Goal: Find specific page/section: Find specific page/section

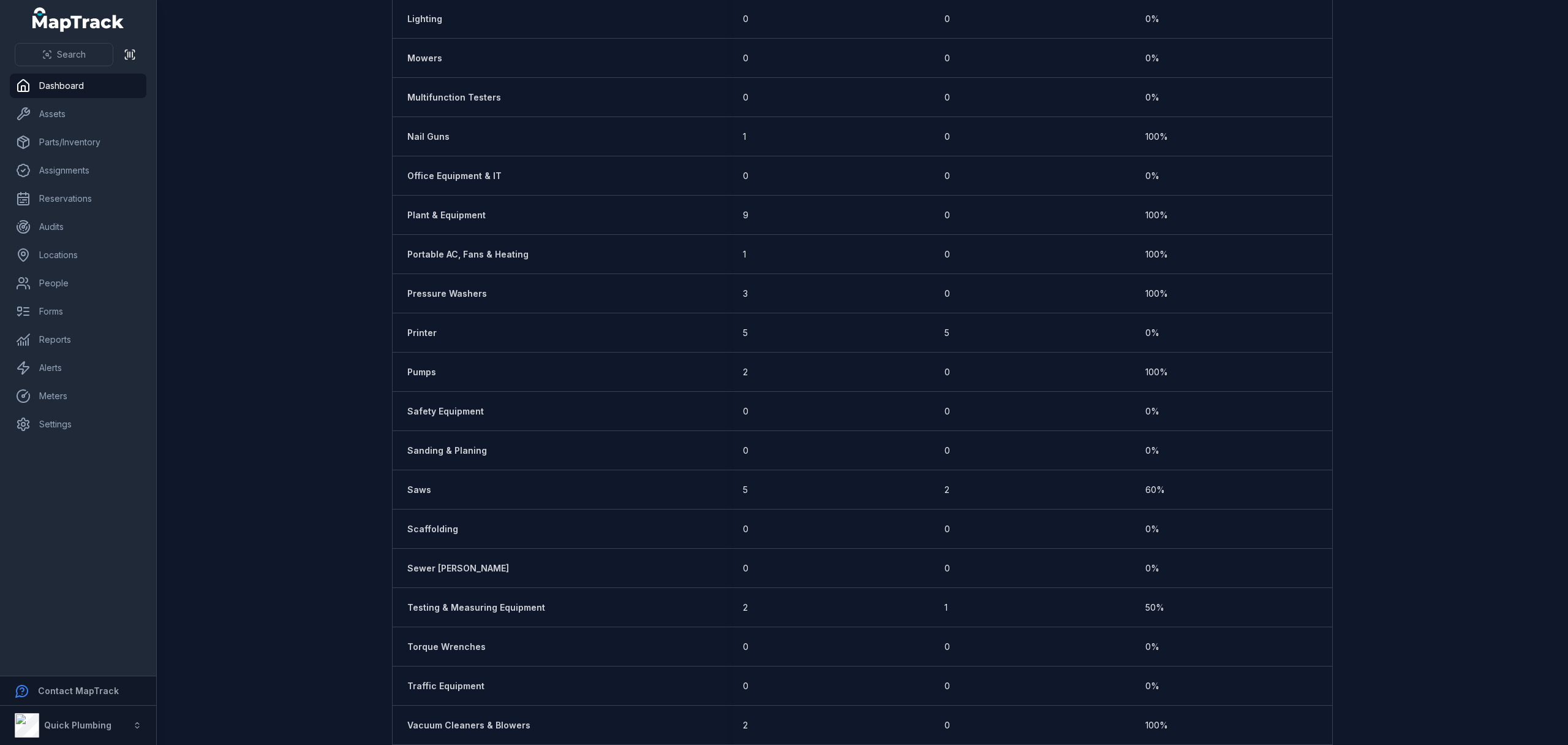
scroll to position [1602, 0]
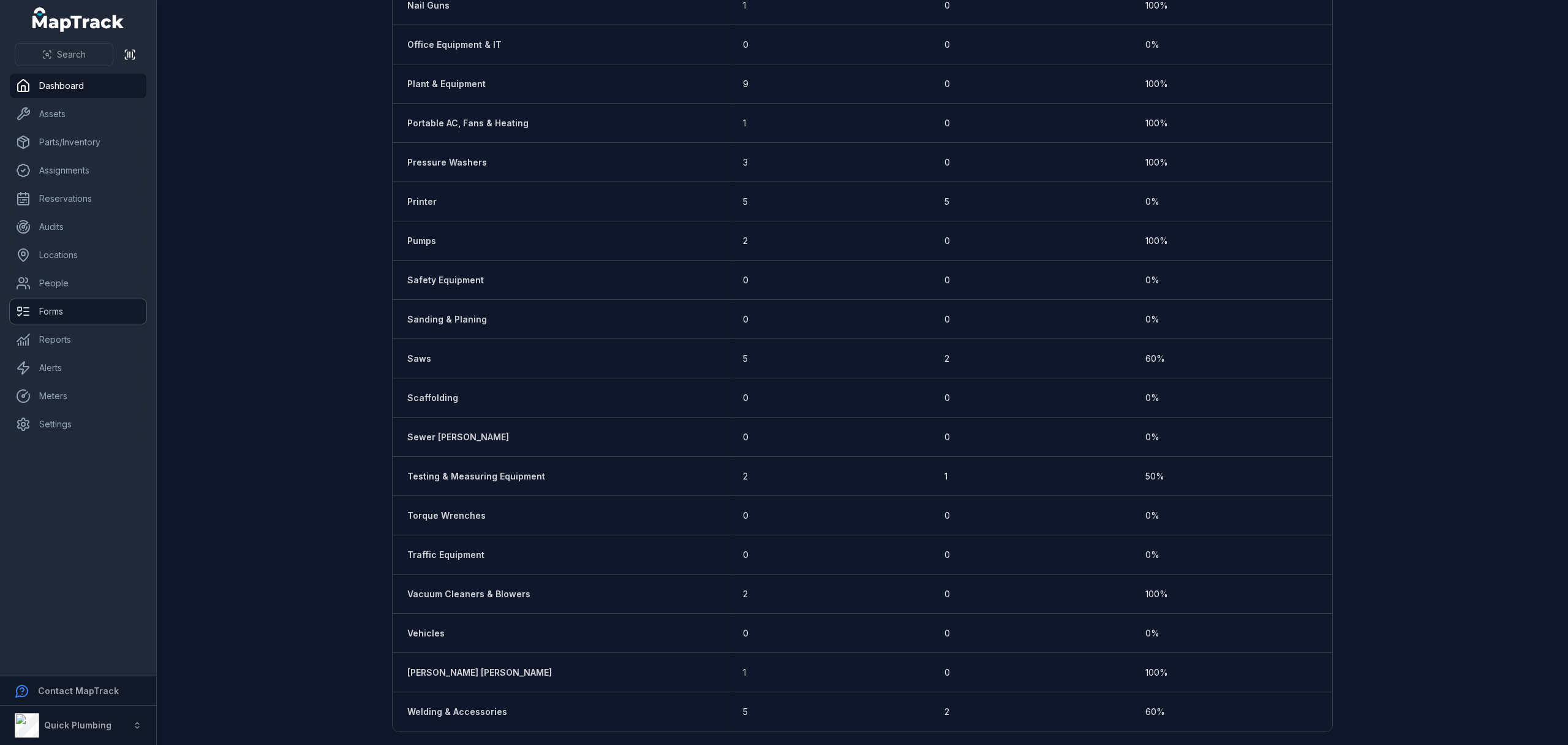
click at [55, 311] on link "Forms" at bounding box center [78, 311] width 136 height 25
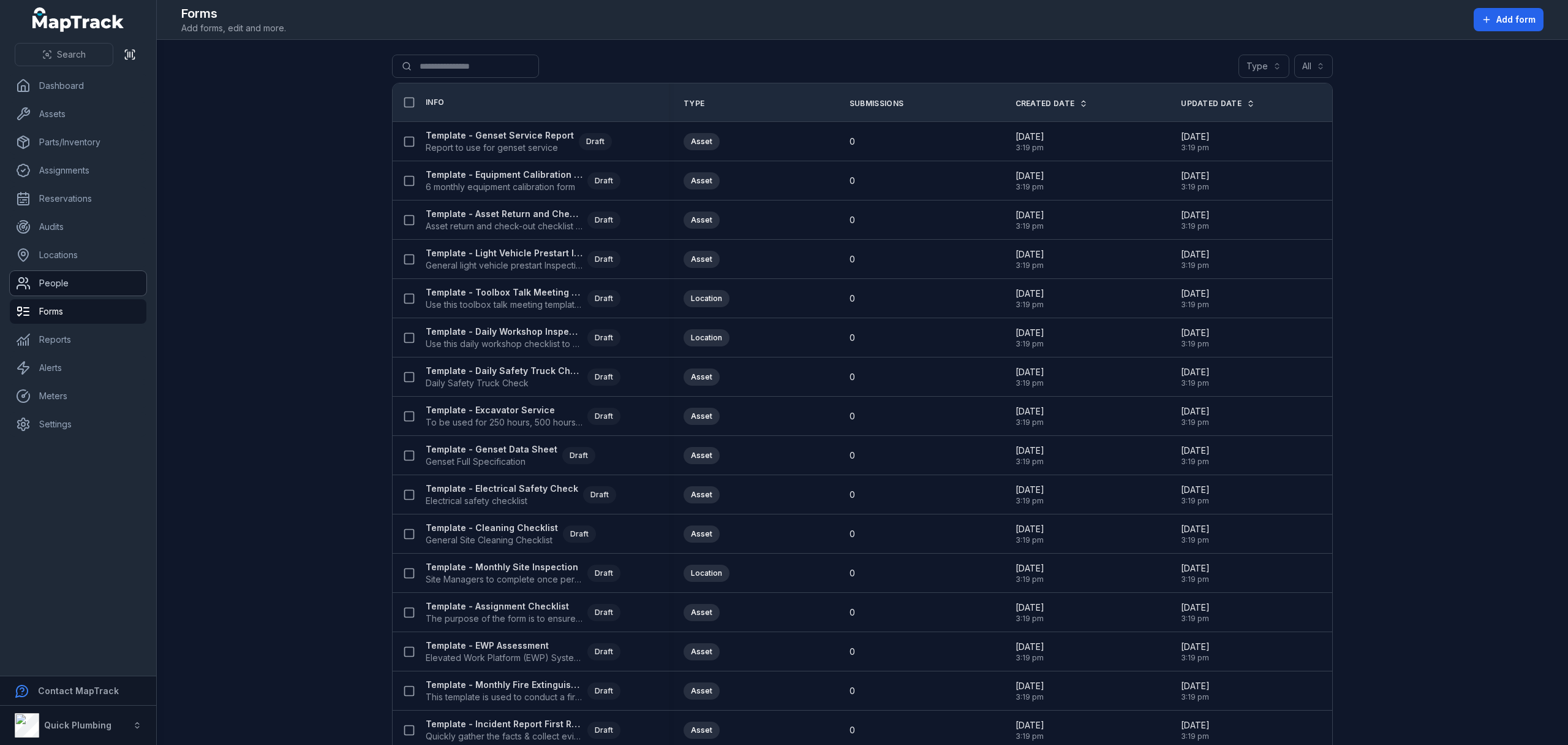
click at [58, 283] on link "People" at bounding box center [78, 283] width 136 height 25
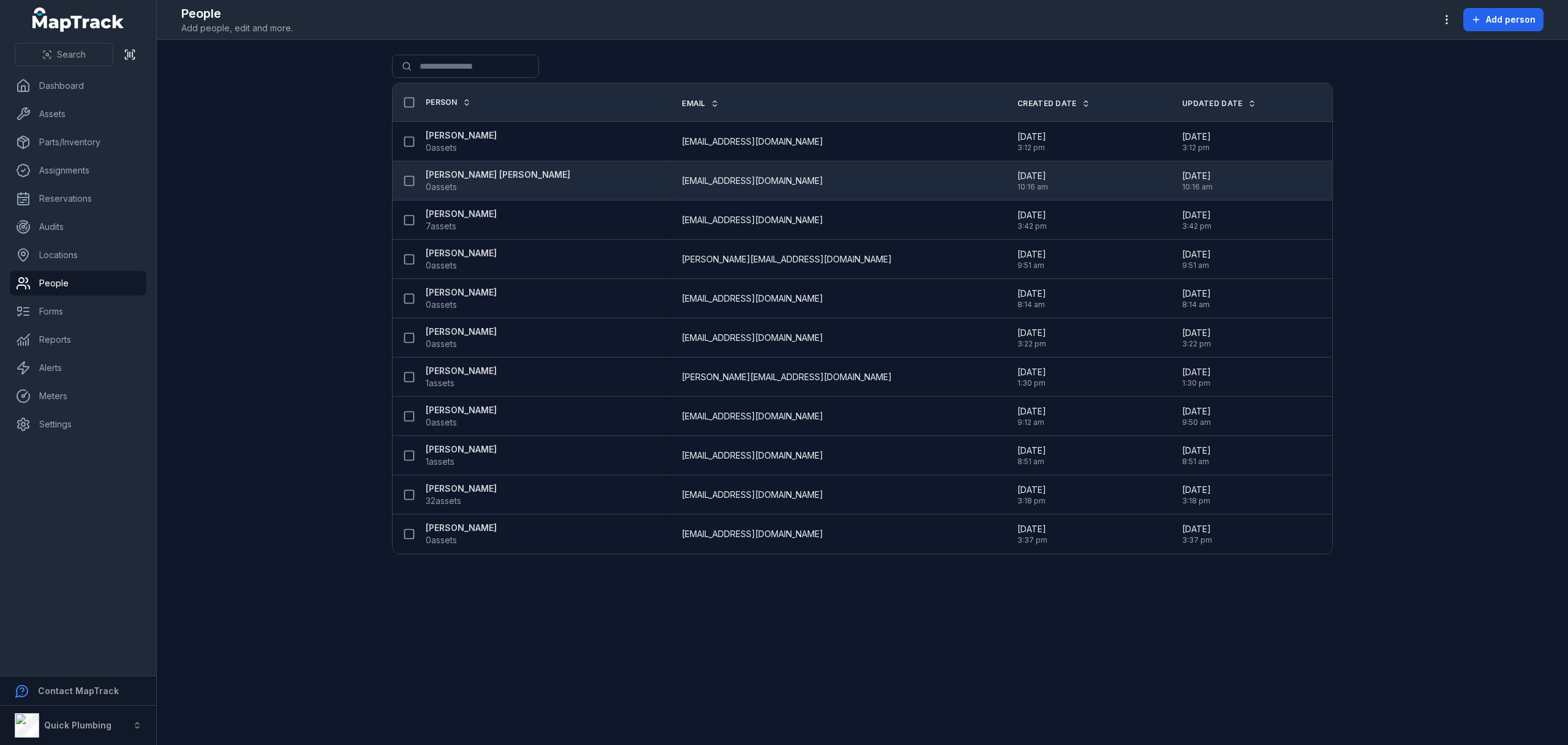
click at [472, 173] on strong "[PERSON_NAME] [PERSON_NAME]" at bounding box center [498, 174] width 145 height 12
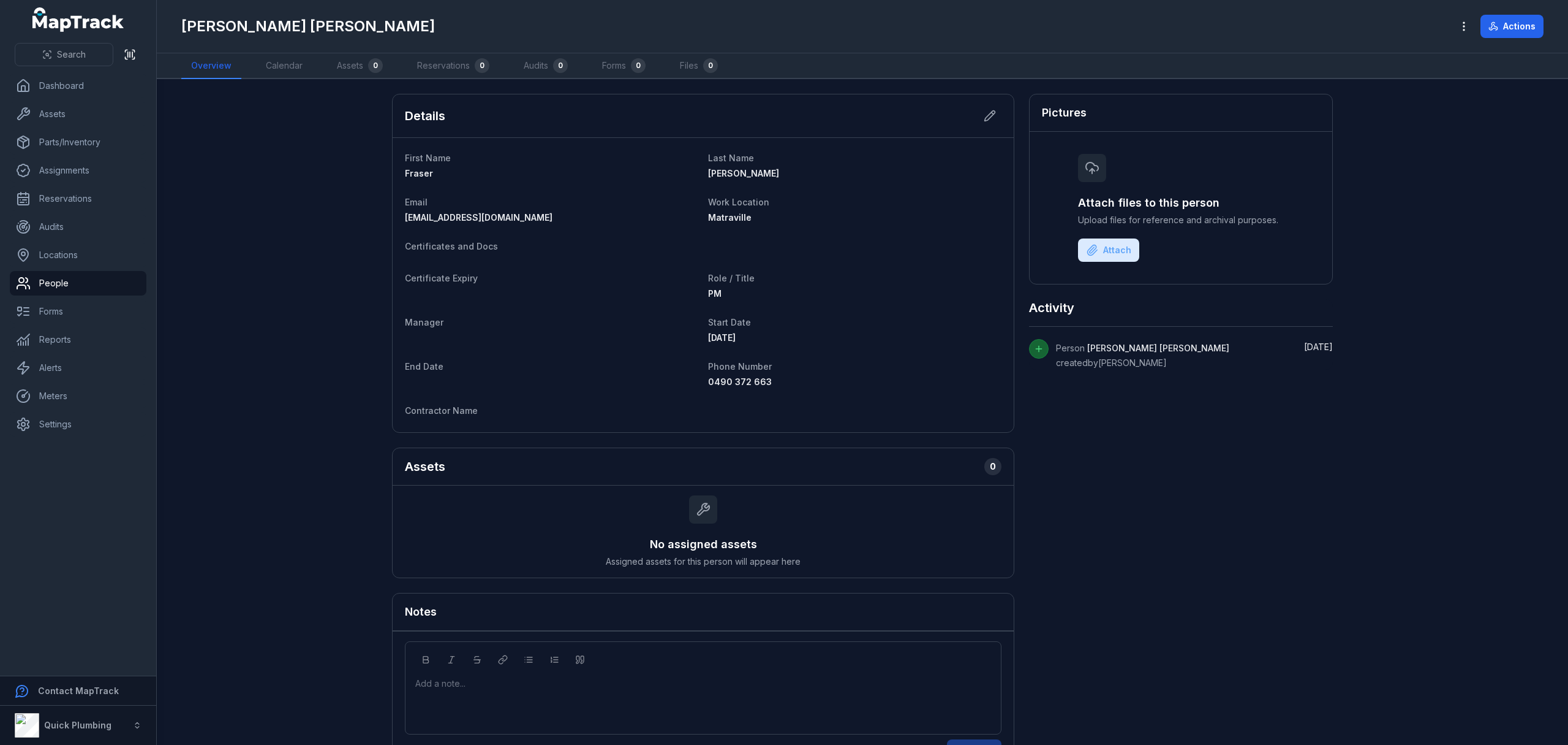
click at [321, 259] on main "Details First Name [PERSON_NAME] Last Name [PERSON_NAME] Email [EMAIL_ADDRESS][…" at bounding box center [862, 411] width 1411 height 665
